Goal: Information Seeking & Learning: Learn about a topic

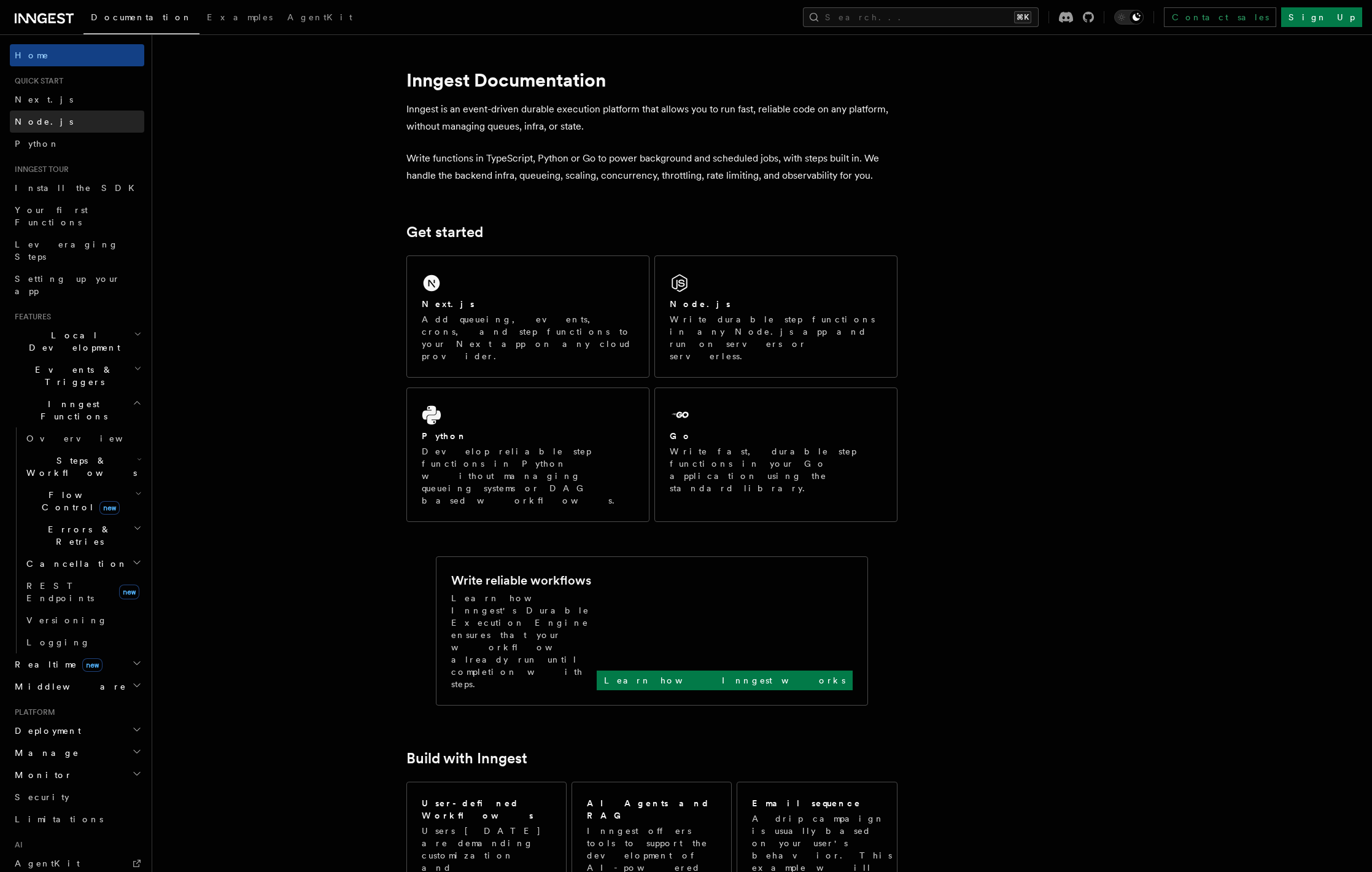
click at [88, 130] on link "Node.js" at bounding box center [77, 121] width 135 height 22
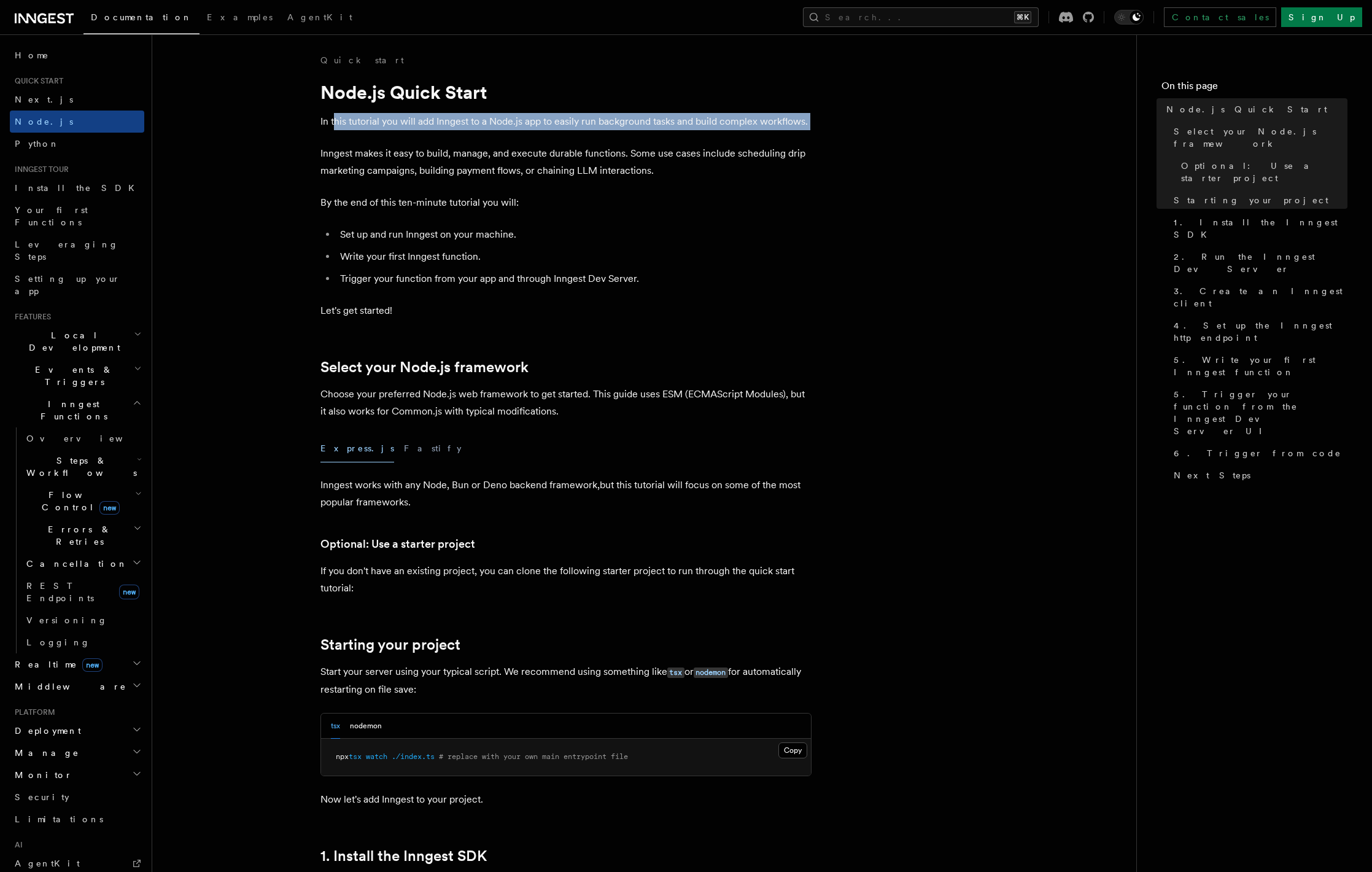
drag, startPoint x: 335, startPoint y: 119, endPoint x: 1075, endPoint y: 135, distance: 740.2
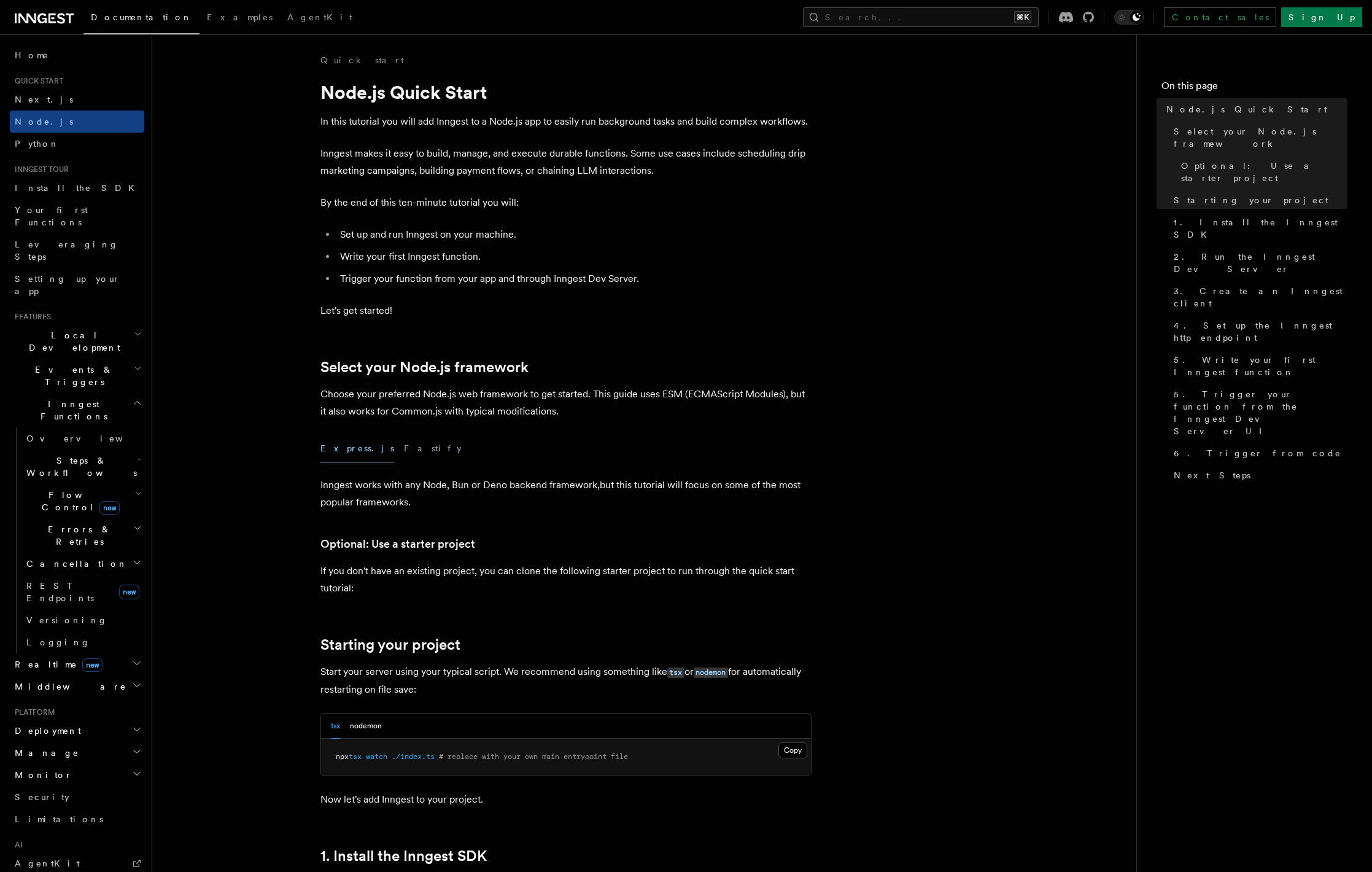
drag, startPoint x: 414, startPoint y: 156, endPoint x: 623, endPoint y: 156, distance: 209.0
click at [623, 156] on p "Inngest makes it easy to build, manage, and execute durable functions. Some use…" at bounding box center [566, 162] width 491 height 34
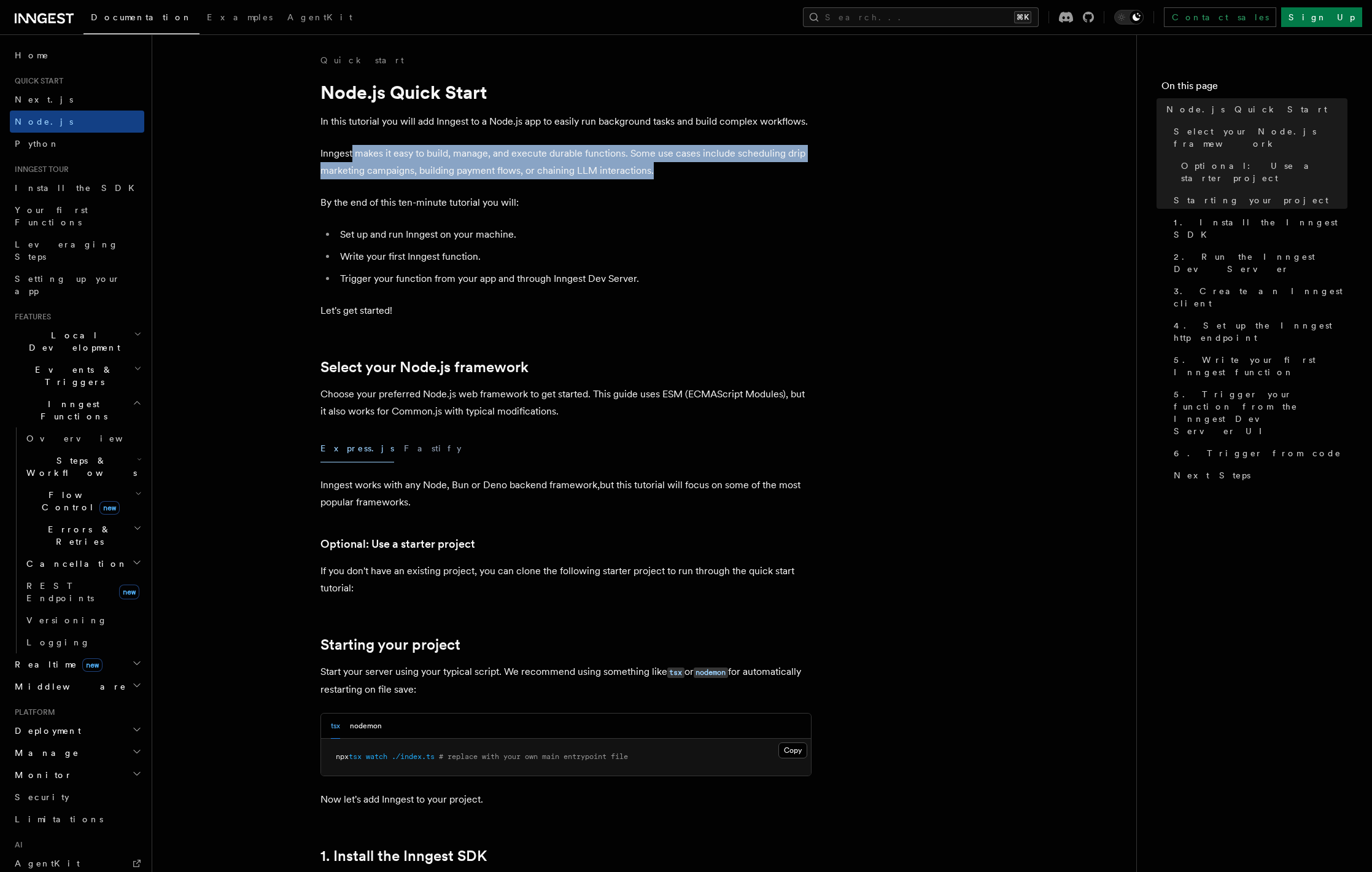
drag, startPoint x: 352, startPoint y: 154, endPoint x: 726, endPoint y: 162, distance: 374.1
click at [723, 162] on p "Inngest makes it easy to build, manage, and execute durable functions. Some use…" at bounding box center [566, 162] width 491 height 34
click at [726, 162] on p "Inngest makes it easy to build, manage, and execute durable functions. Some use…" at bounding box center [566, 162] width 491 height 34
drag, startPoint x: 449, startPoint y: 161, endPoint x: 657, endPoint y: 216, distance: 215.1
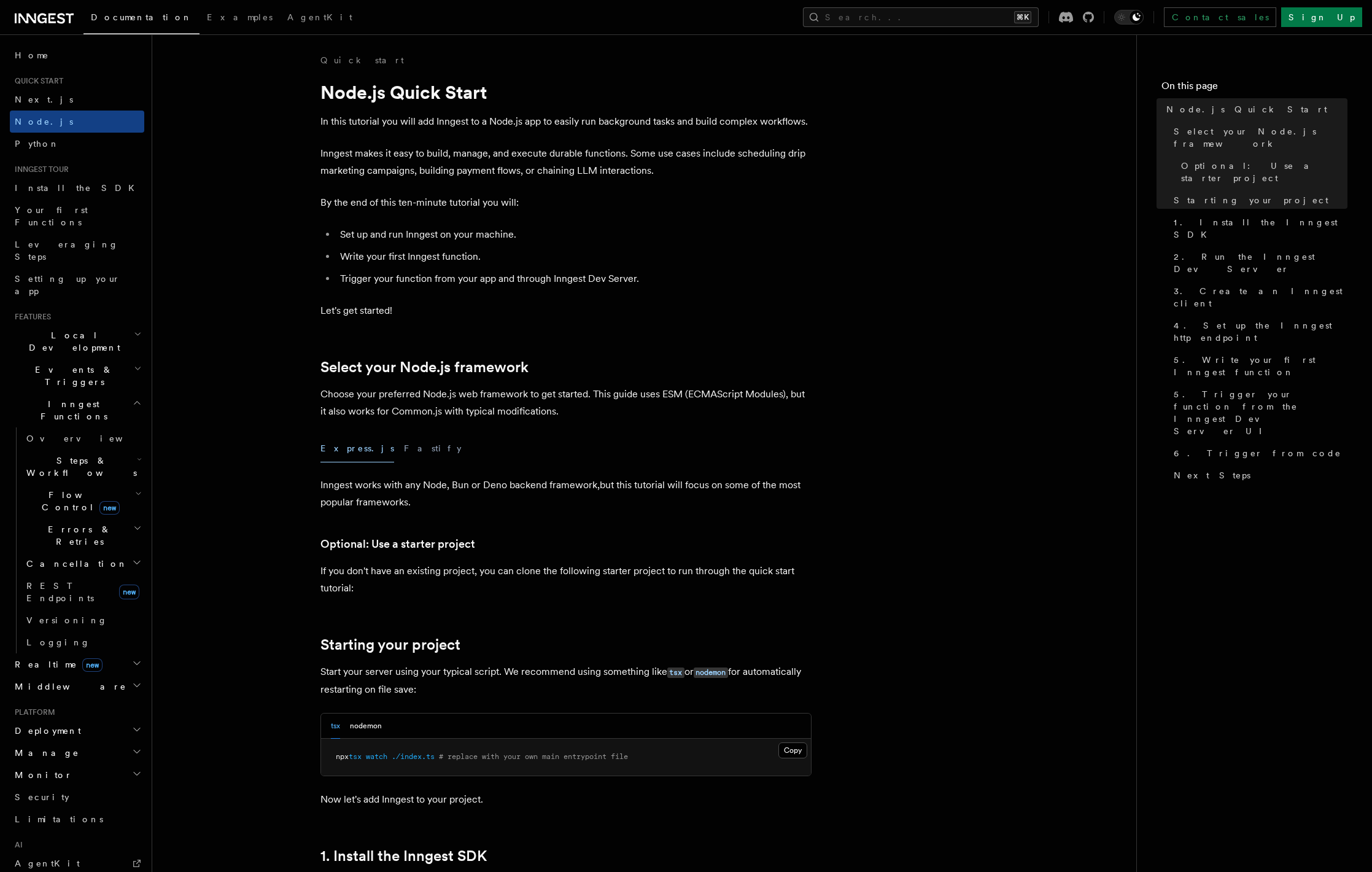
drag, startPoint x: 657, startPoint y: 216, endPoint x: 663, endPoint y: 221, distance: 7.8
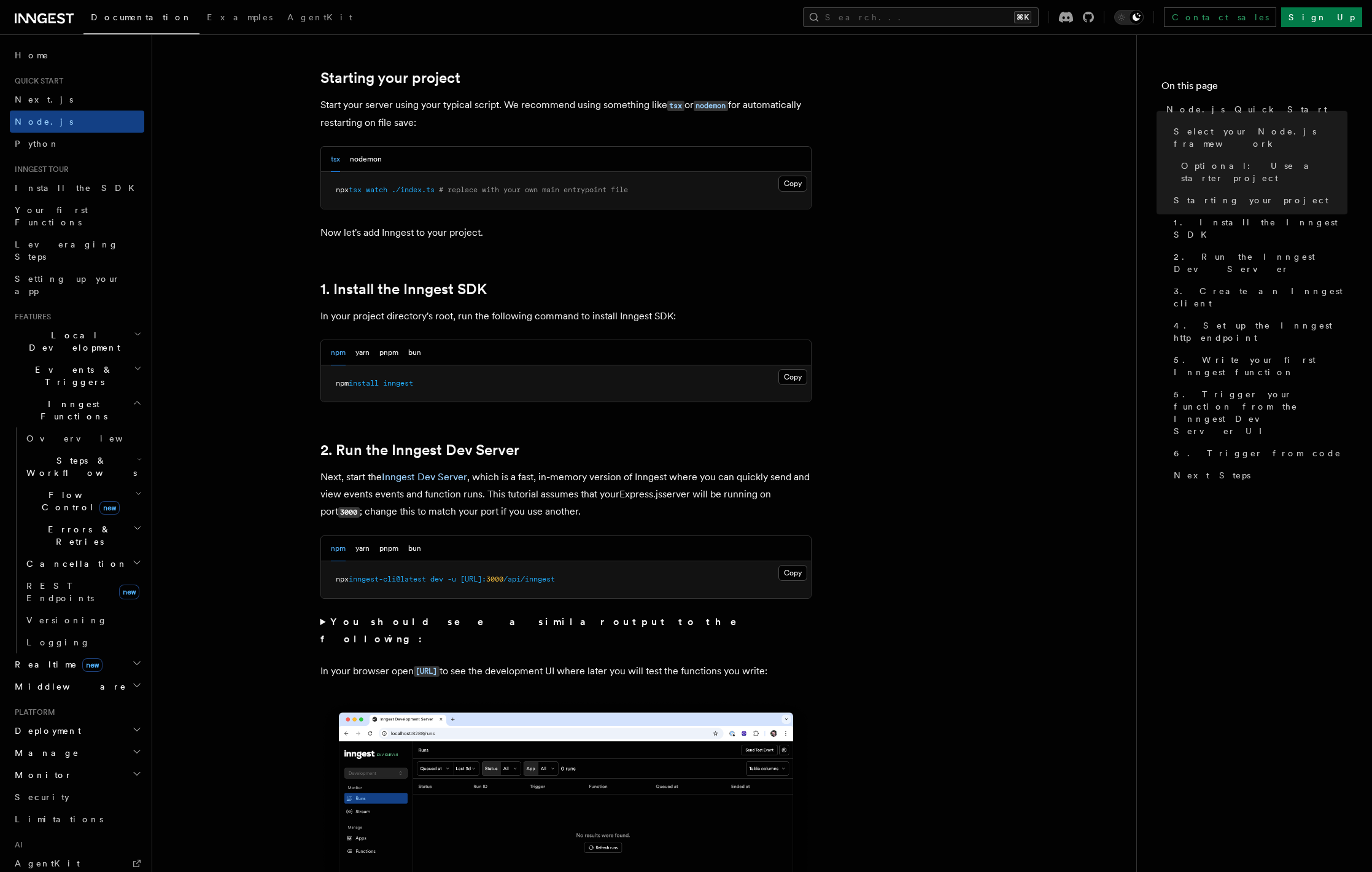
scroll to position [586, 0]
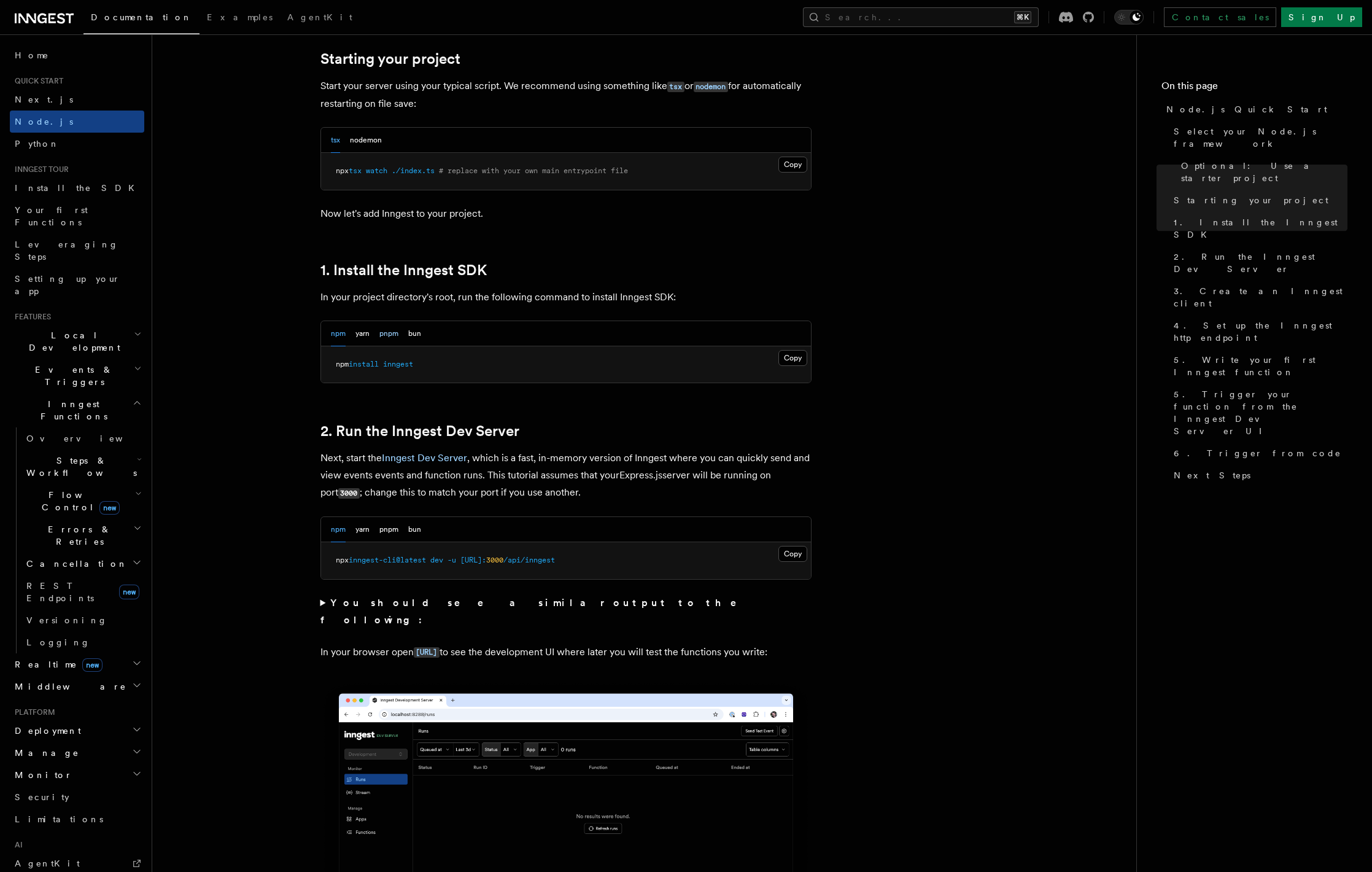
click at [398, 330] on button "pnpm" at bounding box center [389, 333] width 19 height 25
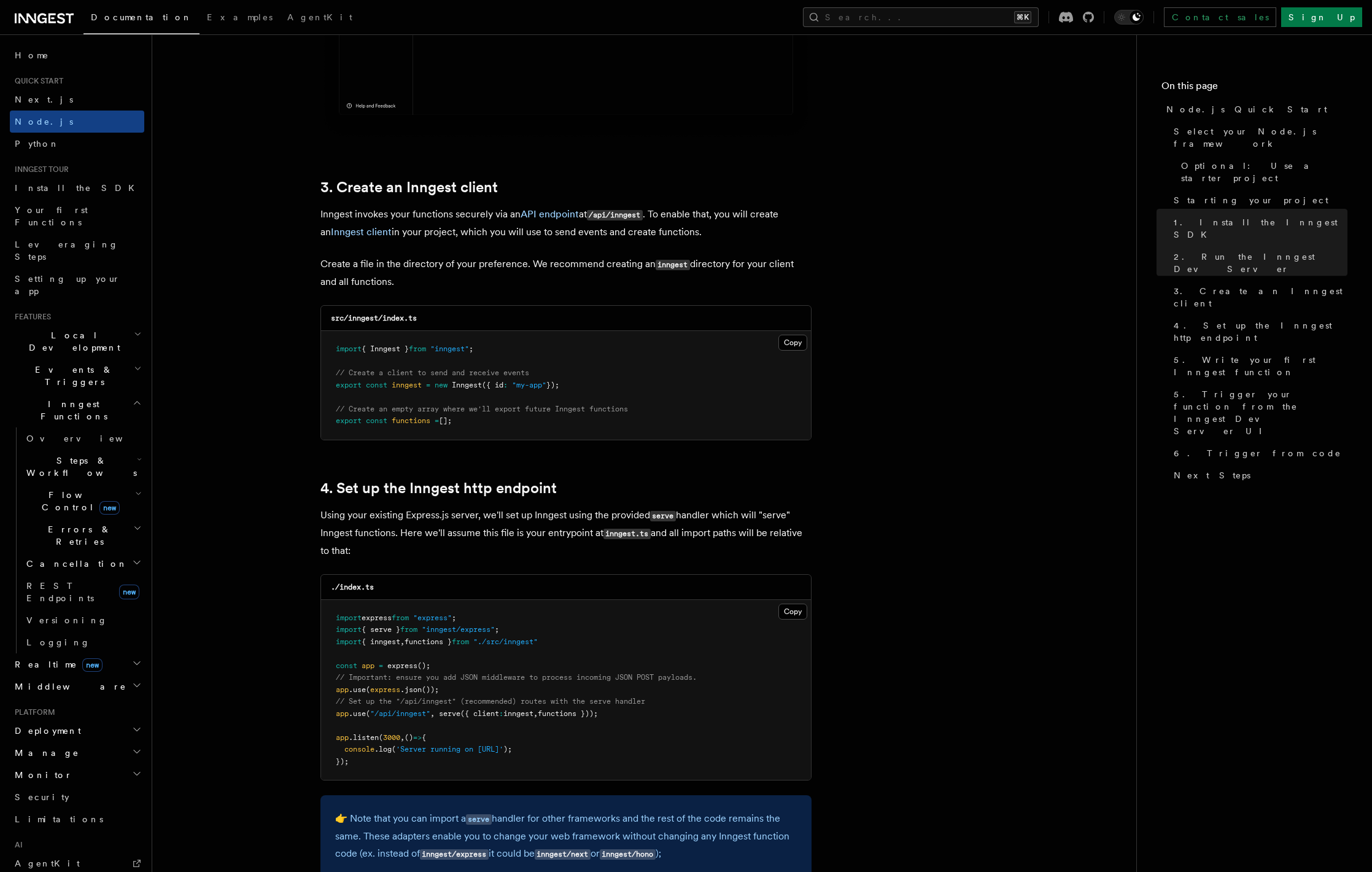
scroll to position [1526, 0]
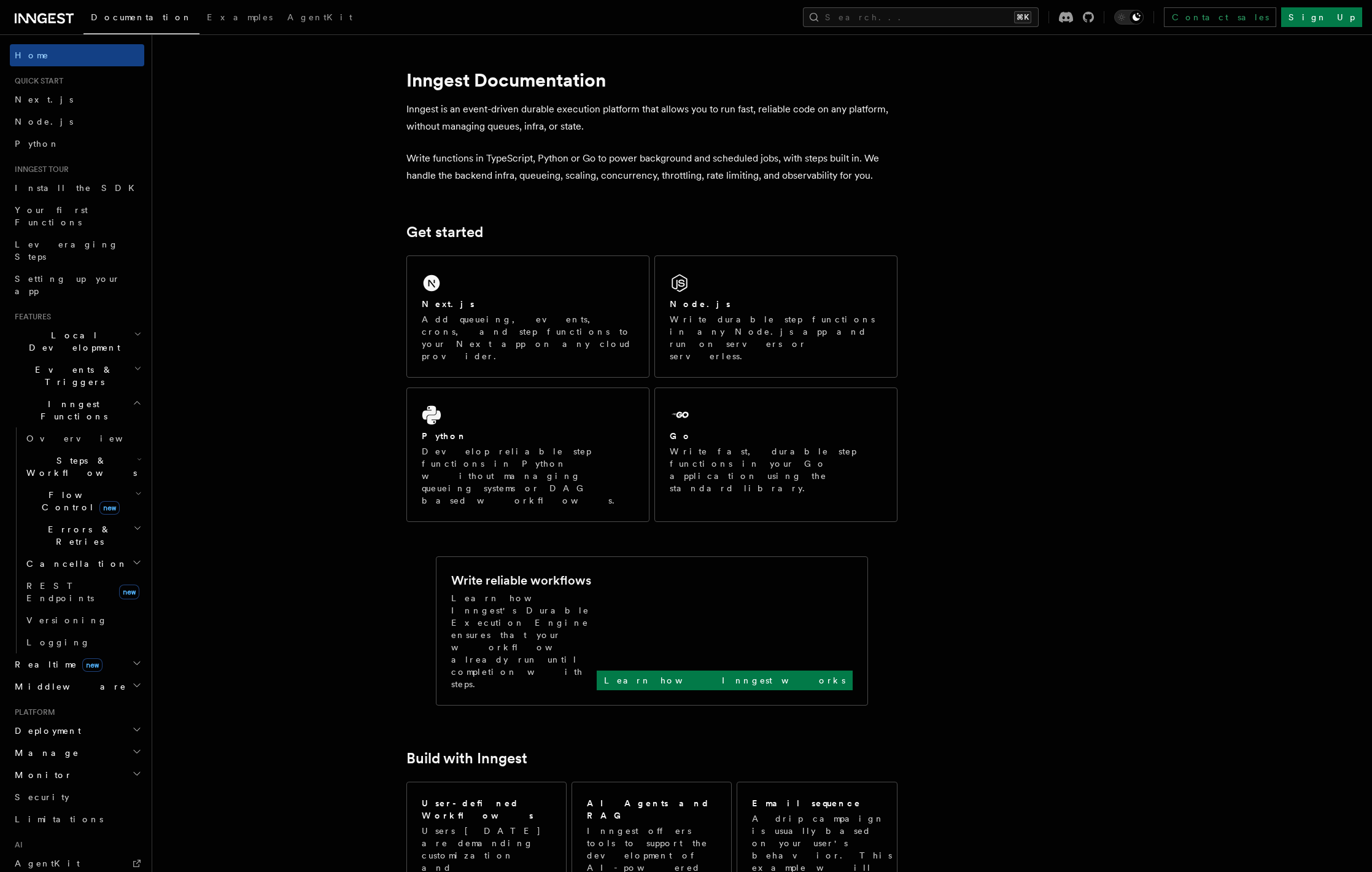
scroll to position [695, 0]
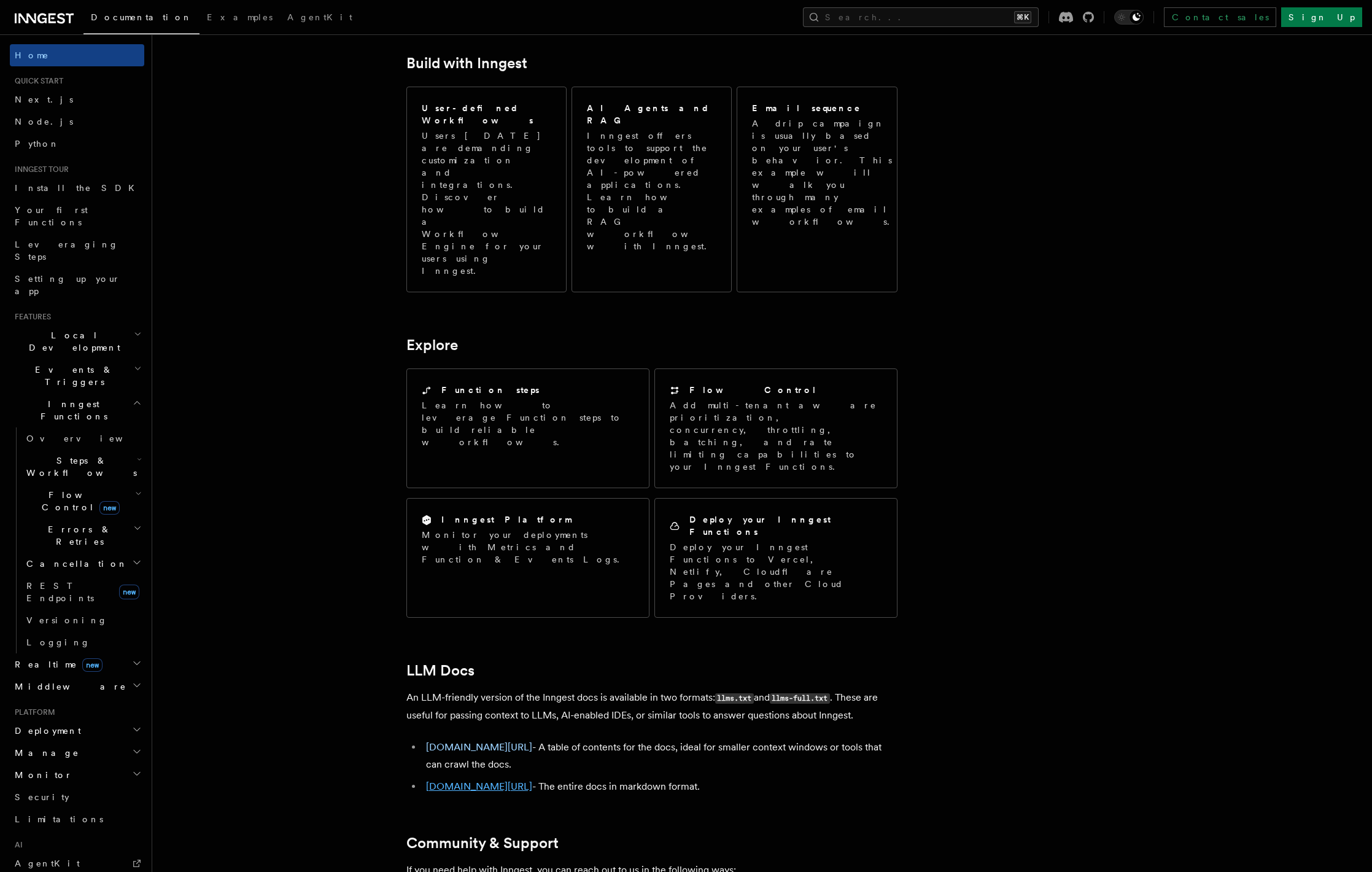
click at [495, 781] on link "[DOMAIN_NAME][URL]" at bounding box center [479, 786] width 106 height 11
